Goal: Transaction & Acquisition: Purchase product/service

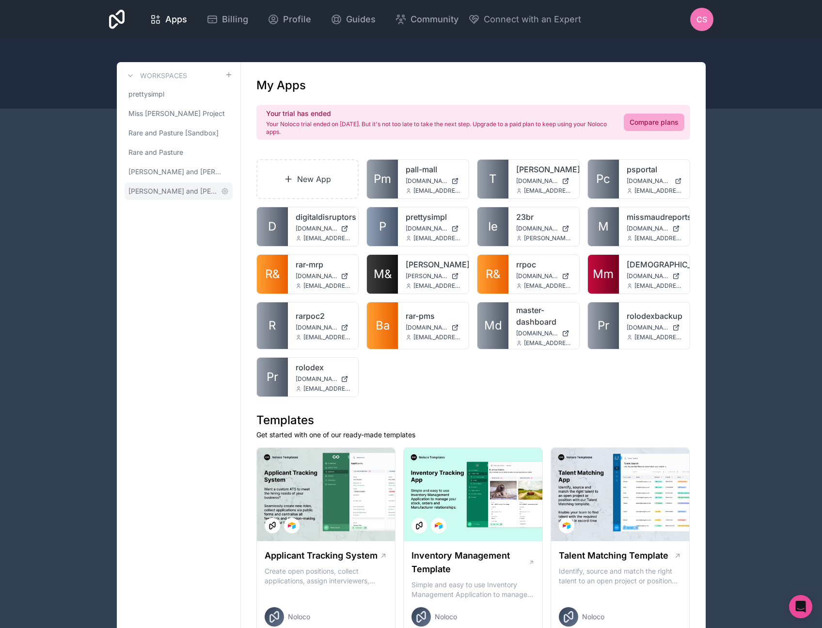
click at [156, 190] on span "Morgan and Morgan" at bounding box center [173, 191] width 89 height 10
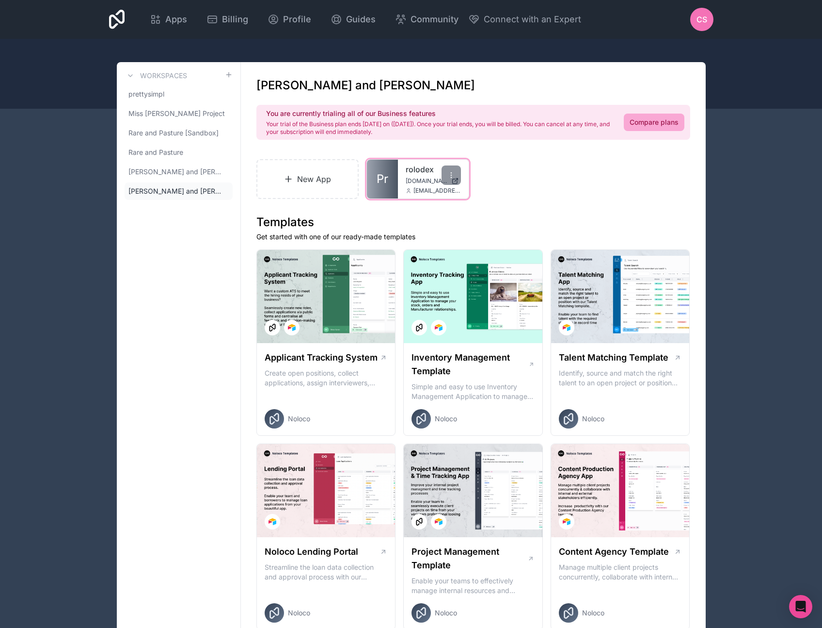
click at [413, 173] on link "rolodex" at bounding box center [433, 169] width 55 height 12
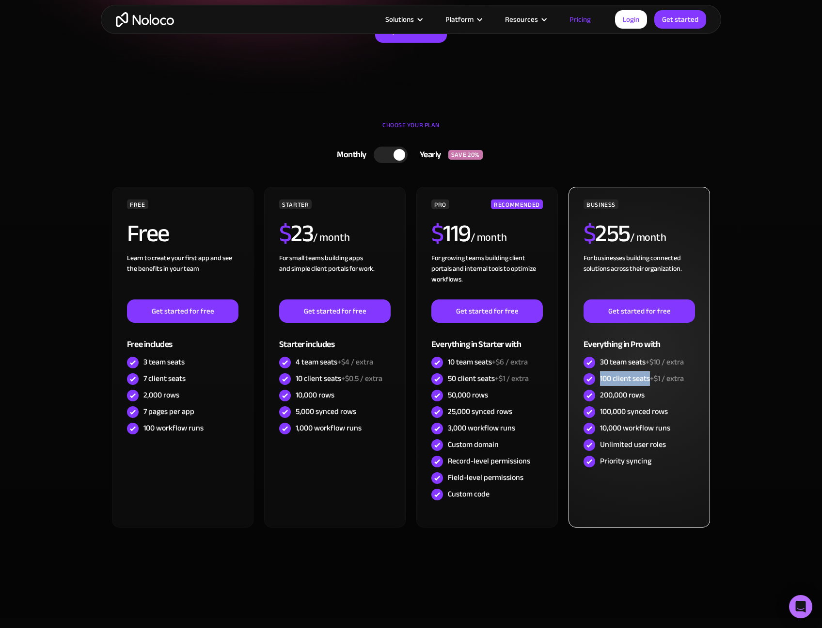
drag, startPoint x: 601, startPoint y: 376, endPoint x: 649, endPoint y: 378, distance: 48.0
click at [649, 378] on div "100 client seats +$1 / extra" at bounding box center [642, 378] width 84 height 11
drag, startPoint x: 601, startPoint y: 361, endPoint x: 640, endPoint y: 360, distance: 38.3
click at [640, 360] on div "30 team seats +$10 / extra" at bounding box center [642, 361] width 84 height 11
click at [613, 384] on div "100 client seats +$1 / extra" at bounding box center [642, 378] width 84 height 11
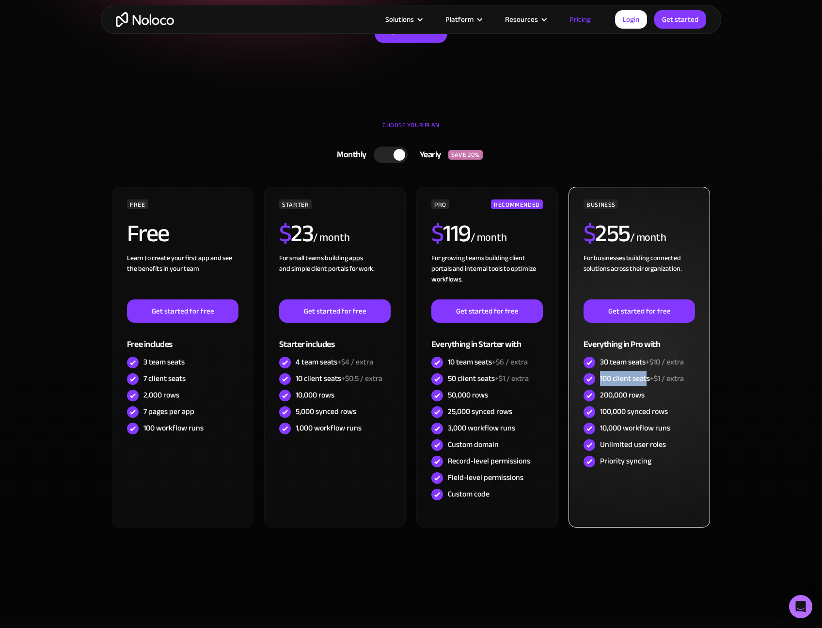
drag, startPoint x: 601, startPoint y: 378, endPoint x: 646, endPoint y: 379, distance: 45.1
click at [646, 379] on div "100 client seats +$1 / extra" at bounding box center [642, 378] width 84 height 11
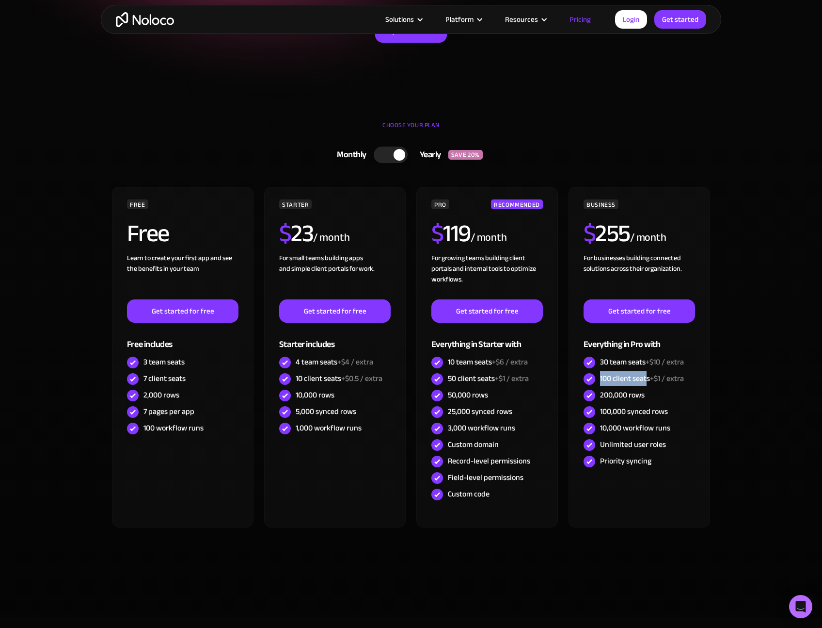
click at [386, 154] on div at bounding box center [391, 154] width 34 height 16
click at [400, 158] on div at bounding box center [394, 154] width 34 height 16
click at [762, 272] on section "CHOOSE YOUR PLAN Monthly Yearly SAVE 20% Monthly Yearly SAVE 20% FREE Free Lear…" at bounding box center [411, 362] width 822 height 509
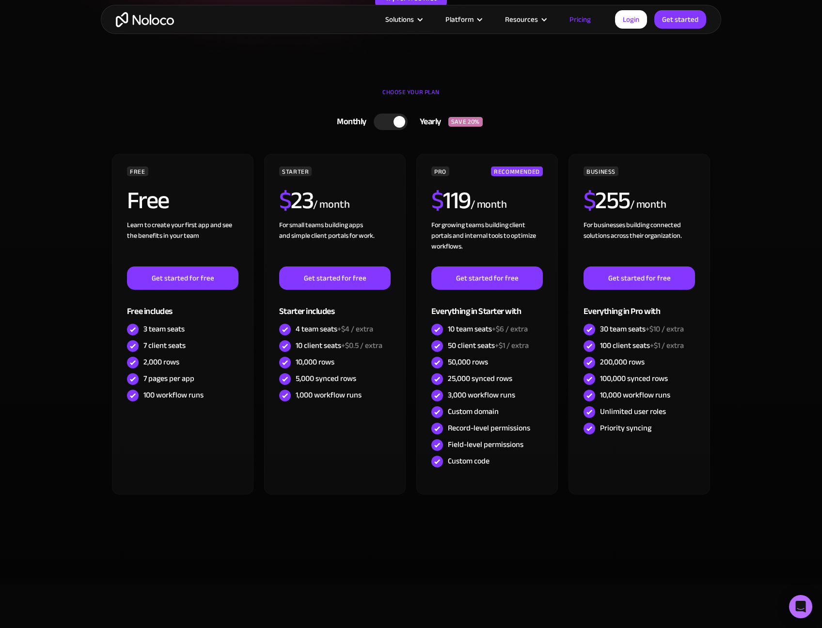
scroll to position [242, 0]
